Goal: Task Accomplishment & Management: Use online tool/utility

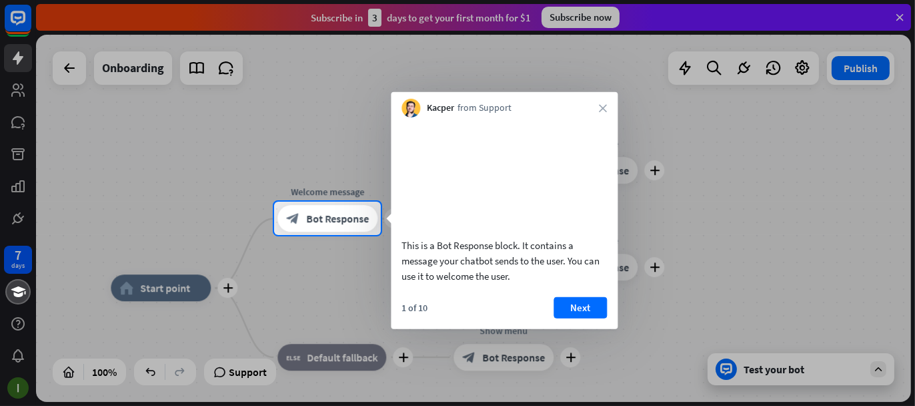
drag, startPoint x: 597, startPoint y: 327, endPoint x: 604, endPoint y: 324, distance: 7.2
click at [597, 318] on button "Next" at bounding box center [580, 306] width 53 height 21
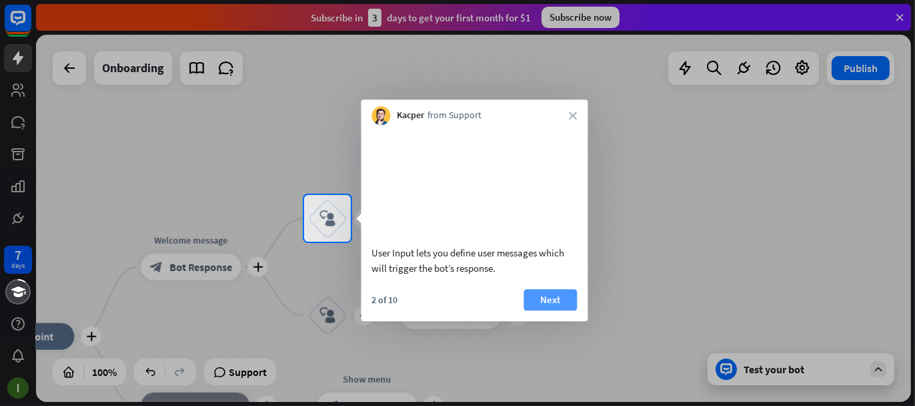
click at [540, 310] on button "Next" at bounding box center [550, 299] width 53 height 21
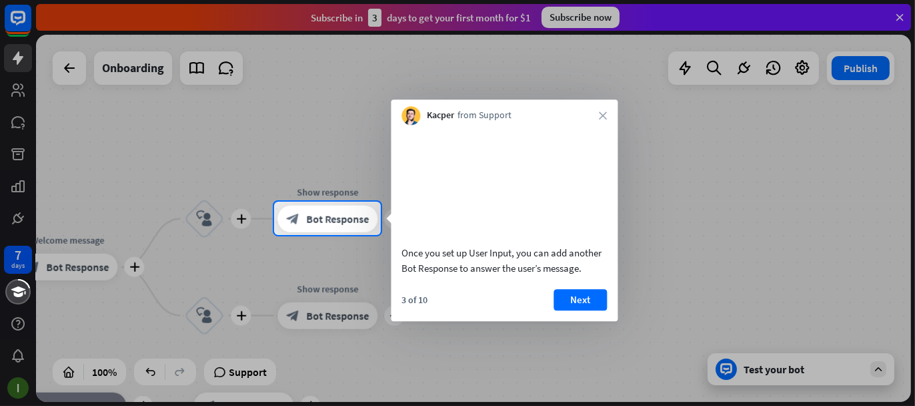
click at [572, 310] on button "Next" at bounding box center [580, 299] width 53 height 21
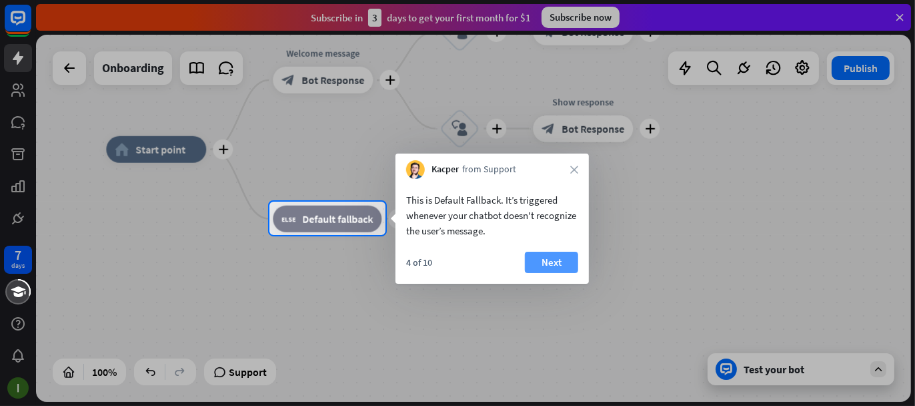
click at [555, 262] on button "Next" at bounding box center [551, 262] width 53 height 21
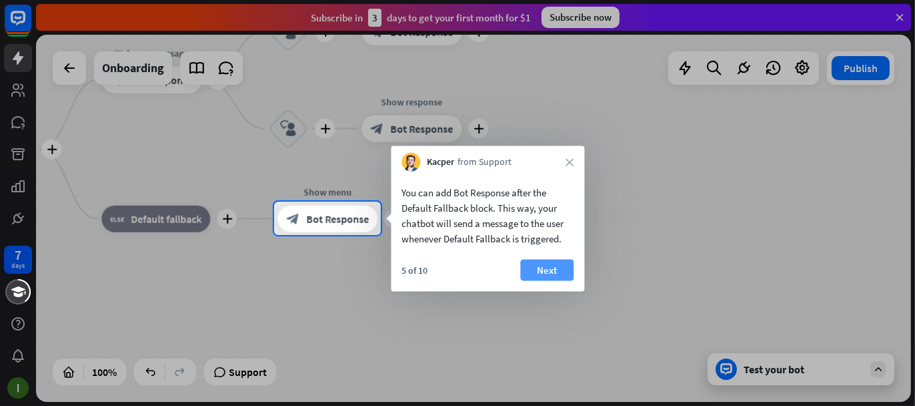
click at [545, 270] on button "Next" at bounding box center [546, 270] width 53 height 21
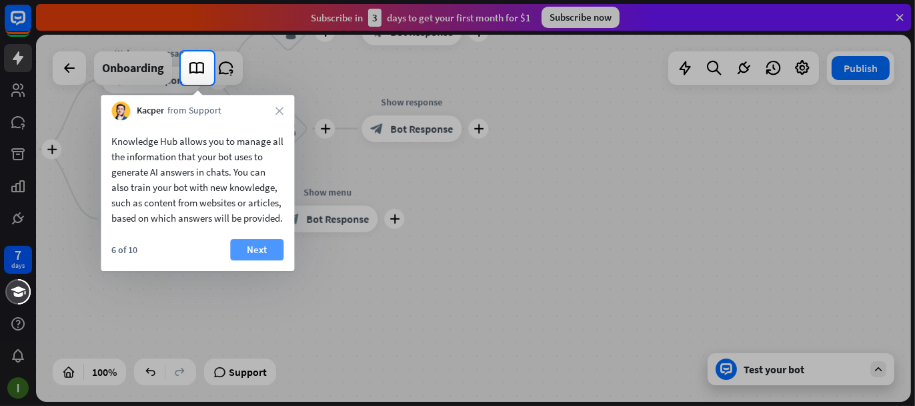
click at [264, 260] on button "Next" at bounding box center [256, 249] width 53 height 21
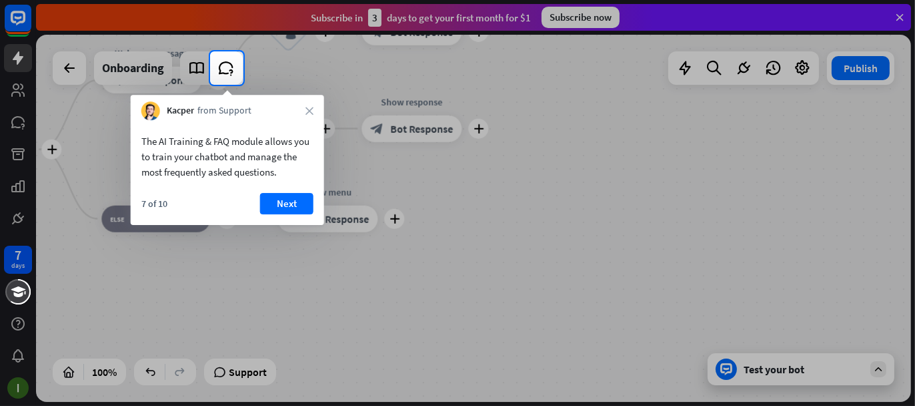
click at [315, 110] on div "Kacper from Support close" at bounding box center [227, 107] width 193 height 25
click at [312, 109] on icon "close" at bounding box center [310, 111] width 8 height 8
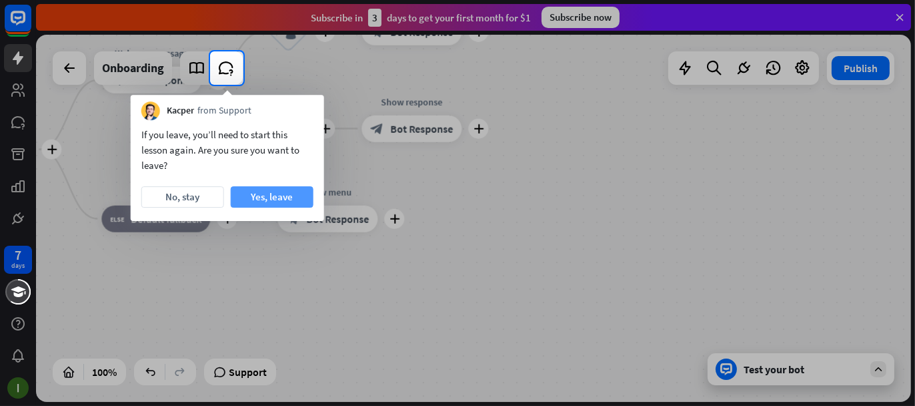
click at [242, 203] on button "Yes, leave" at bounding box center [272, 196] width 83 height 21
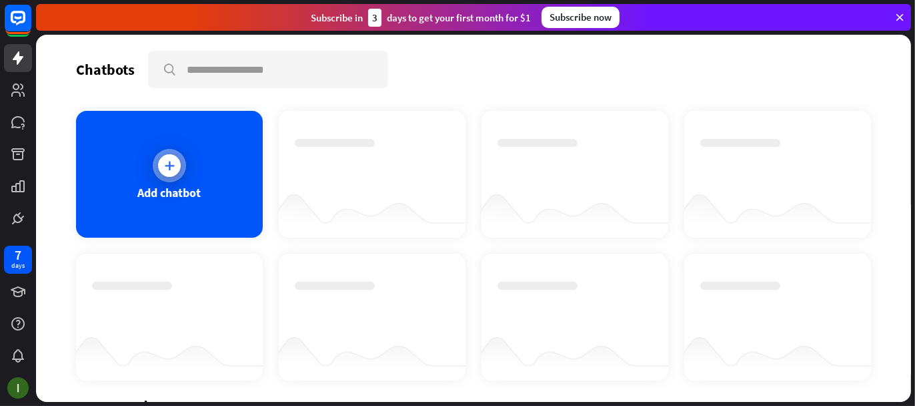
click at [176, 163] on div at bounding box center [169, 165] width 23 height 23
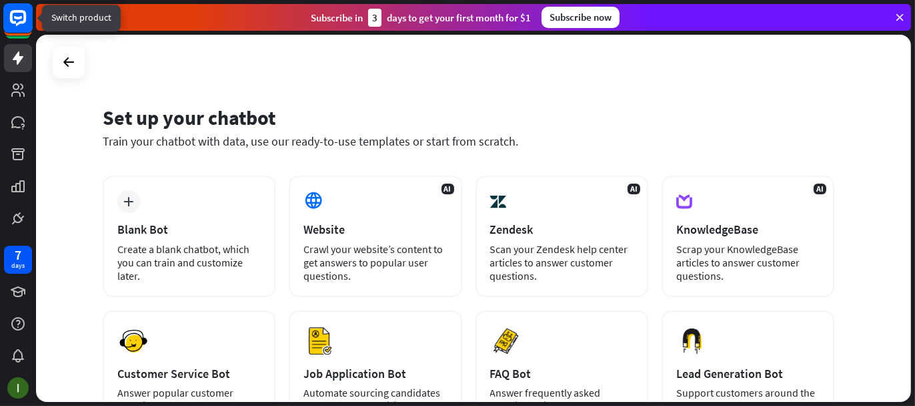
click at [15, 24] on rect at bounding box center [17, 17] width 29 height 29
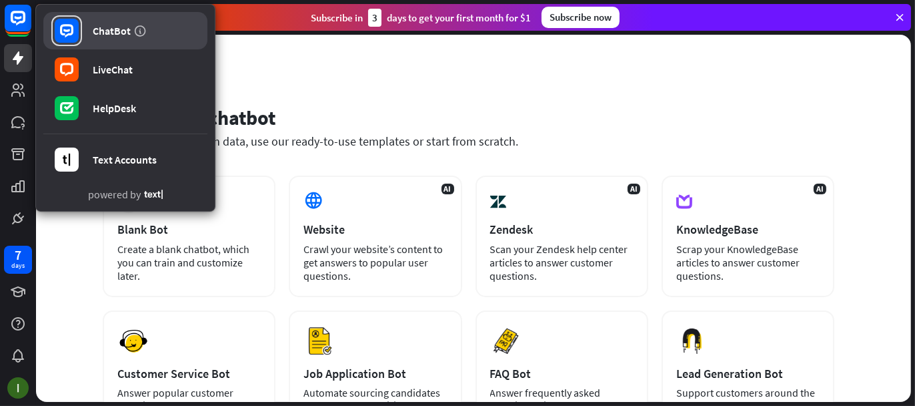
click at [121, 31] on div "ChatBot" at bounding box center [112, 30] width 38 height 13
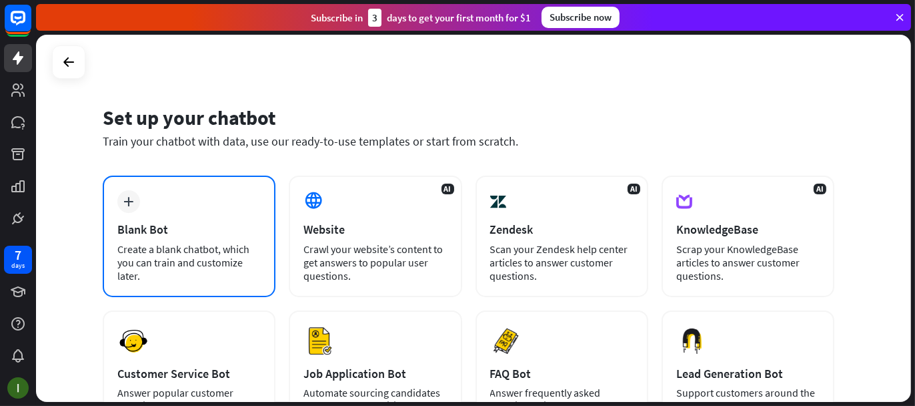
click at [150, 225] on div "Blank Bot" at bounding box center [188, 228] width 143 height 15
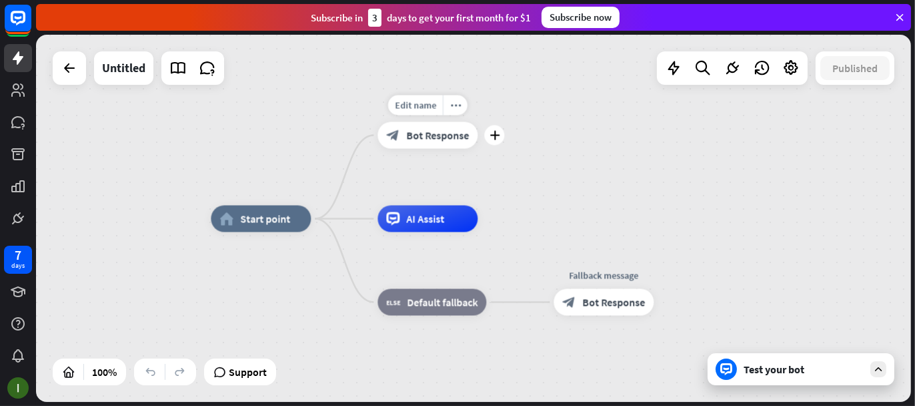
click at [458, 131] on span "Bot Response" at bounding box center [437, 135] width 63 height 13
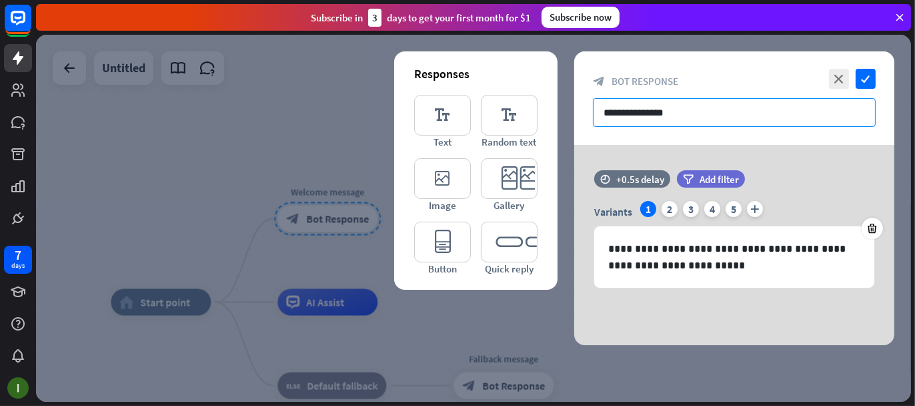
click at [696, 100] on input "**********" at bounding box center [734, 112] width 283 height 29
paste input "**********"
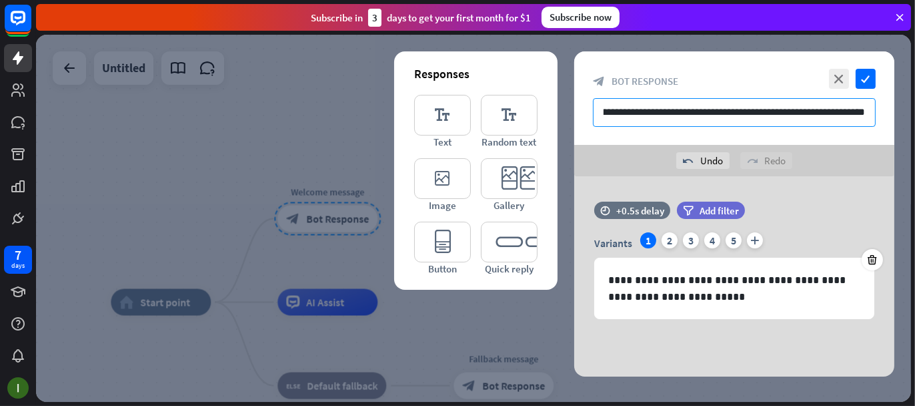
type input "**********"
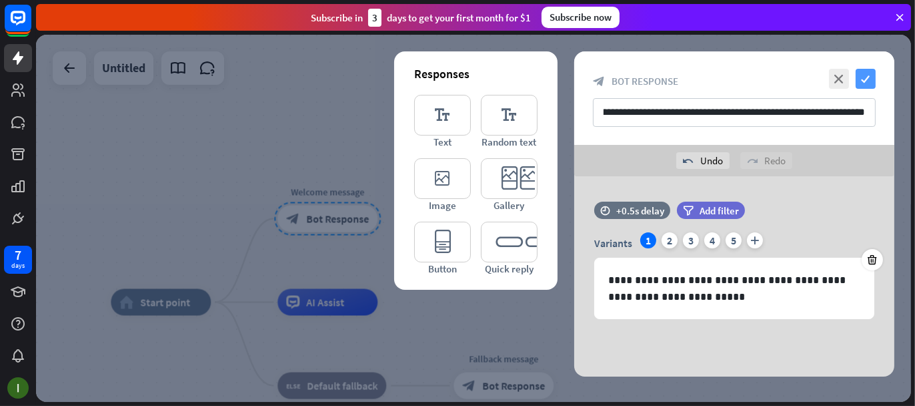
click at [871, 74] on icon "check" at bounding box center [866, 79] width 20 height 20
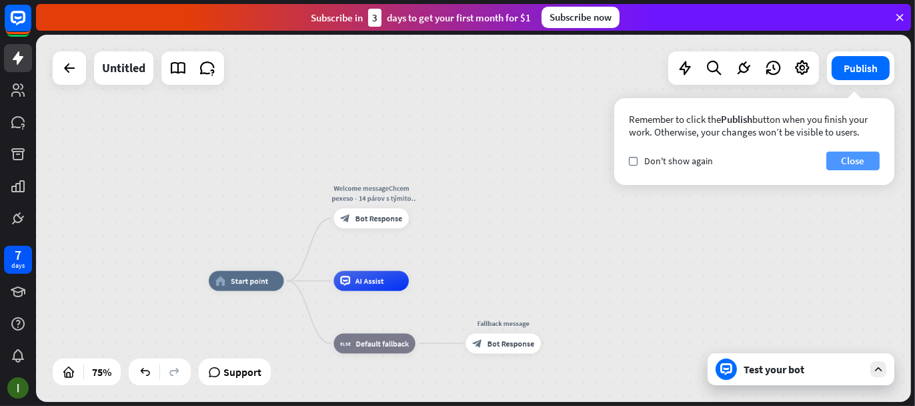
click at [869, 158] on button "Close" at bounding box center [853, 160] width 53 height 19
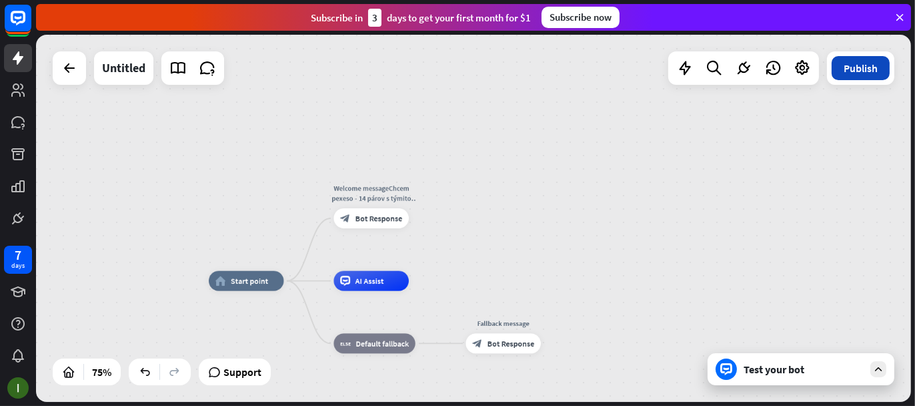
click at [856, 73] on button "Publish" at bounding box center [861, 68] width 58 height 24
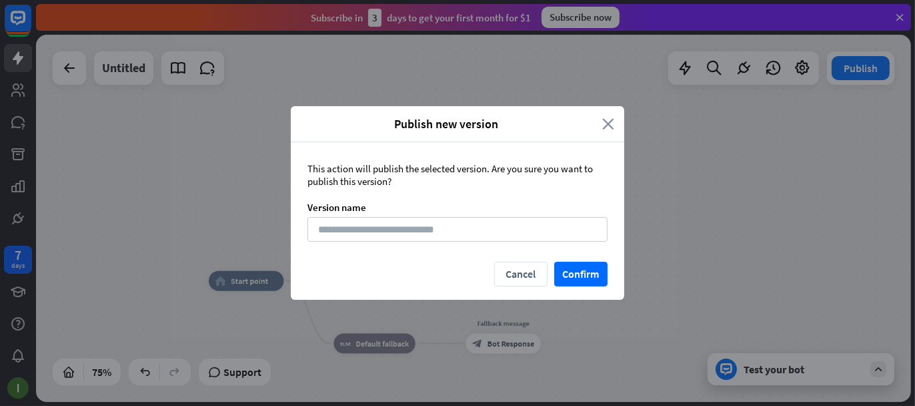
click at [610, 119] on icon "close" at bounding box center [608, 123] width 12 height 15
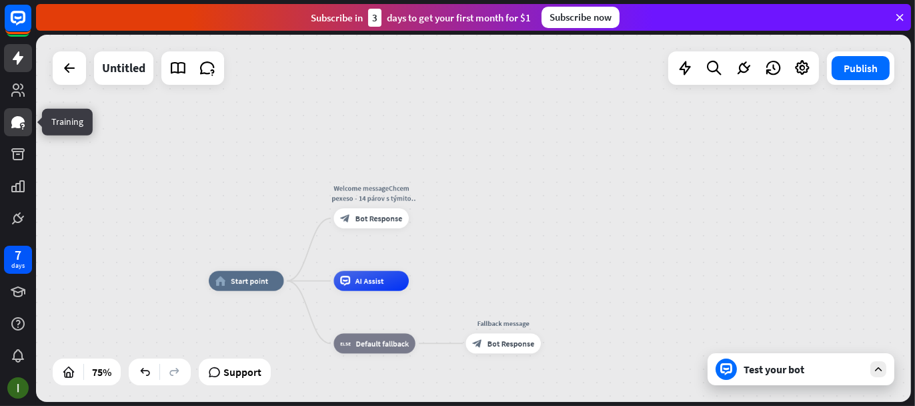
click at [13, 114] on icon at bounding box center [18, 122] width 16 height 16
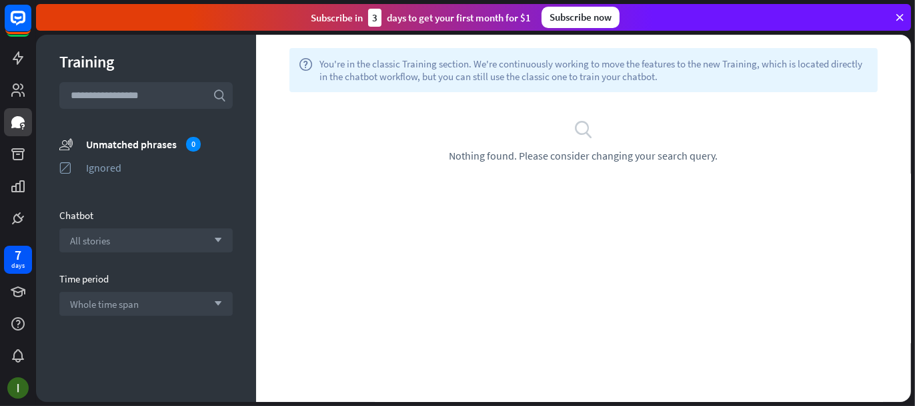
click at [111, 93] on input "text" at bounding box center [145, 95] width 173 height 27
drag, startPoint x: 399, startPoint y: 79, endPoint x: 393, endPoint y: 85, distance: 9.0
click at [400, 78] on span "You're in the classic Training section. We're continuously working to move the …" at bounding box center [594, 69] width 549 height 25
click at [904, 19] on icon at bounding box center [900, 17] width 12 height 12
